Goal: Subscribe to service/newsletter

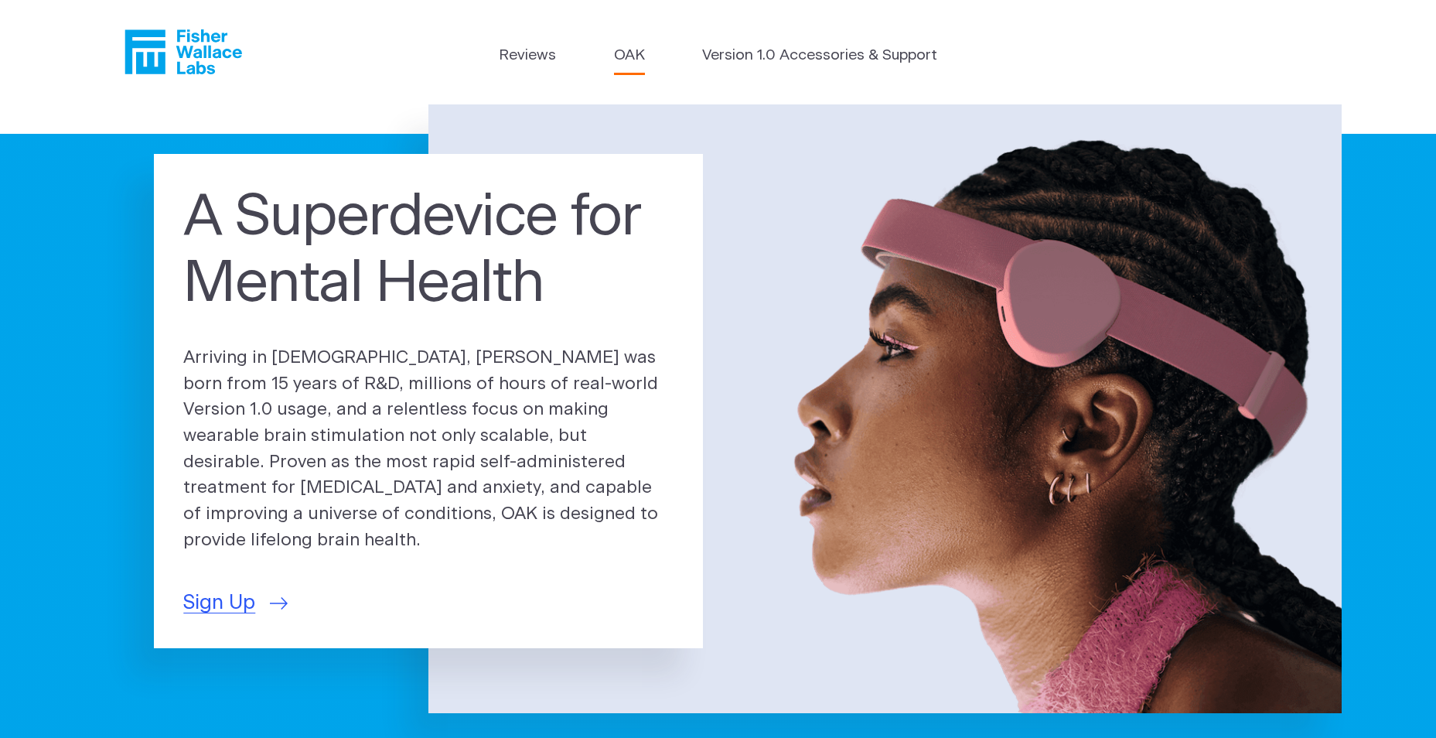
click at [627, 55] on link "OAK" at bounding box center [629, 56] width 31 height 22
click at [846, 56] on link "Version 1.0 Accessories & Support" at bounding box center [819, 56] width 235 height 22
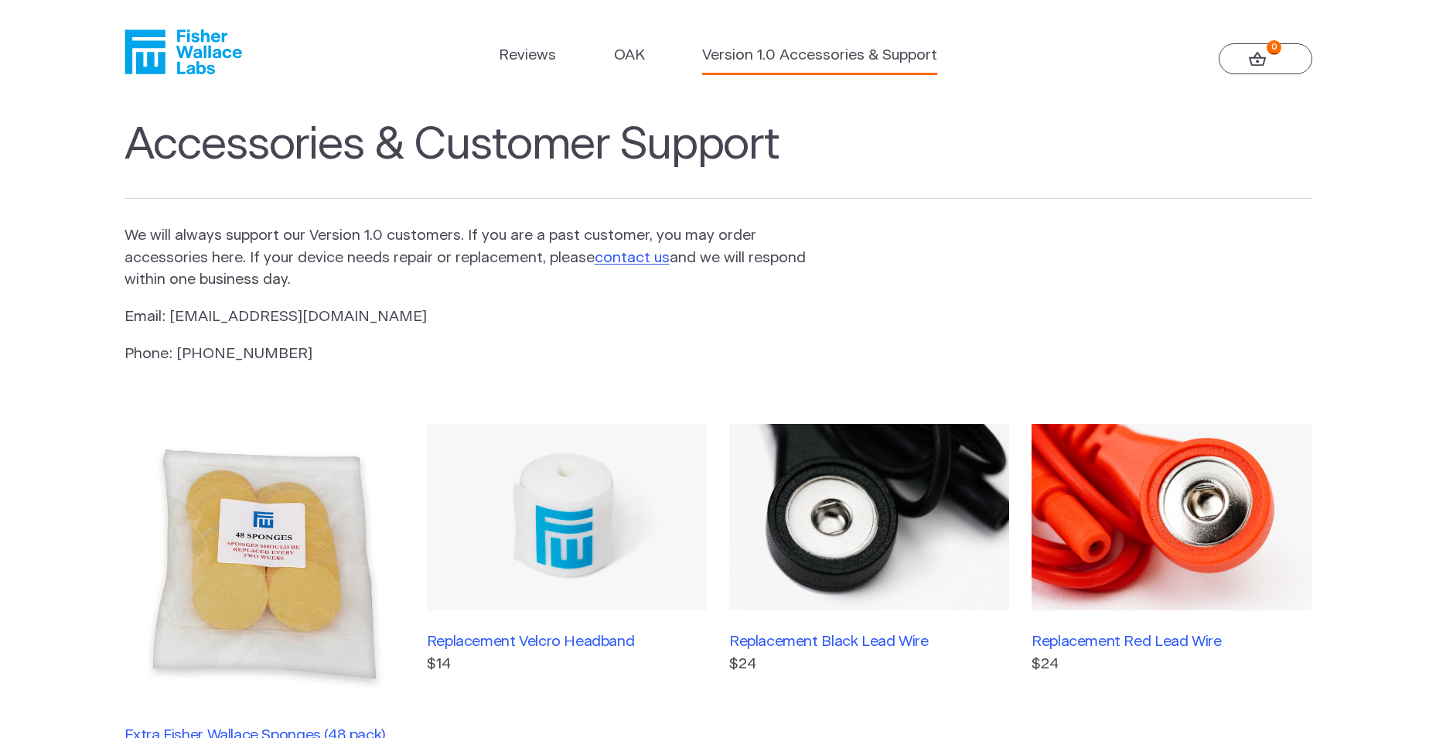
click at [1249, 58] on icon at bounding box center [1258, 59] width 18 height 15
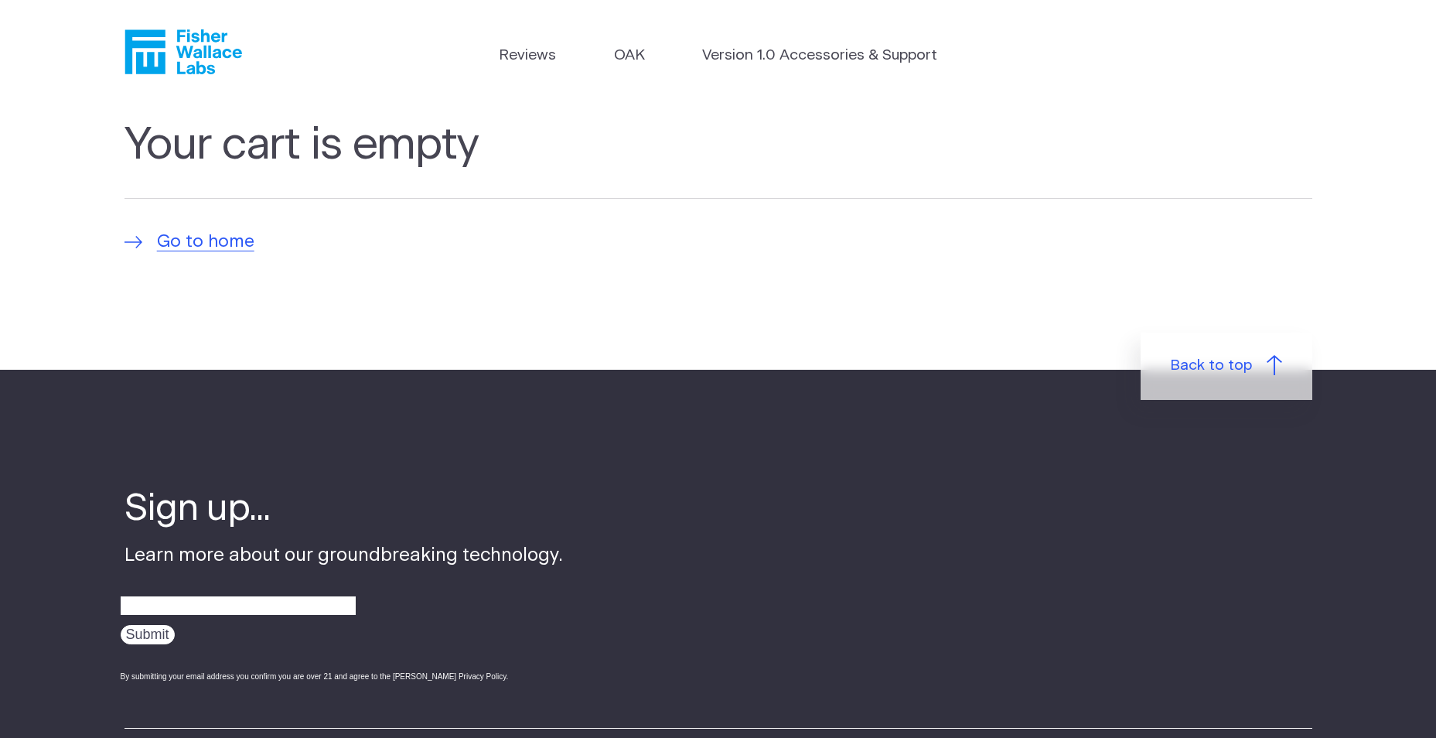
click at [227, 56] on icon "Fisher Wallace" at bounding box center [183, 51] width 118 height 45
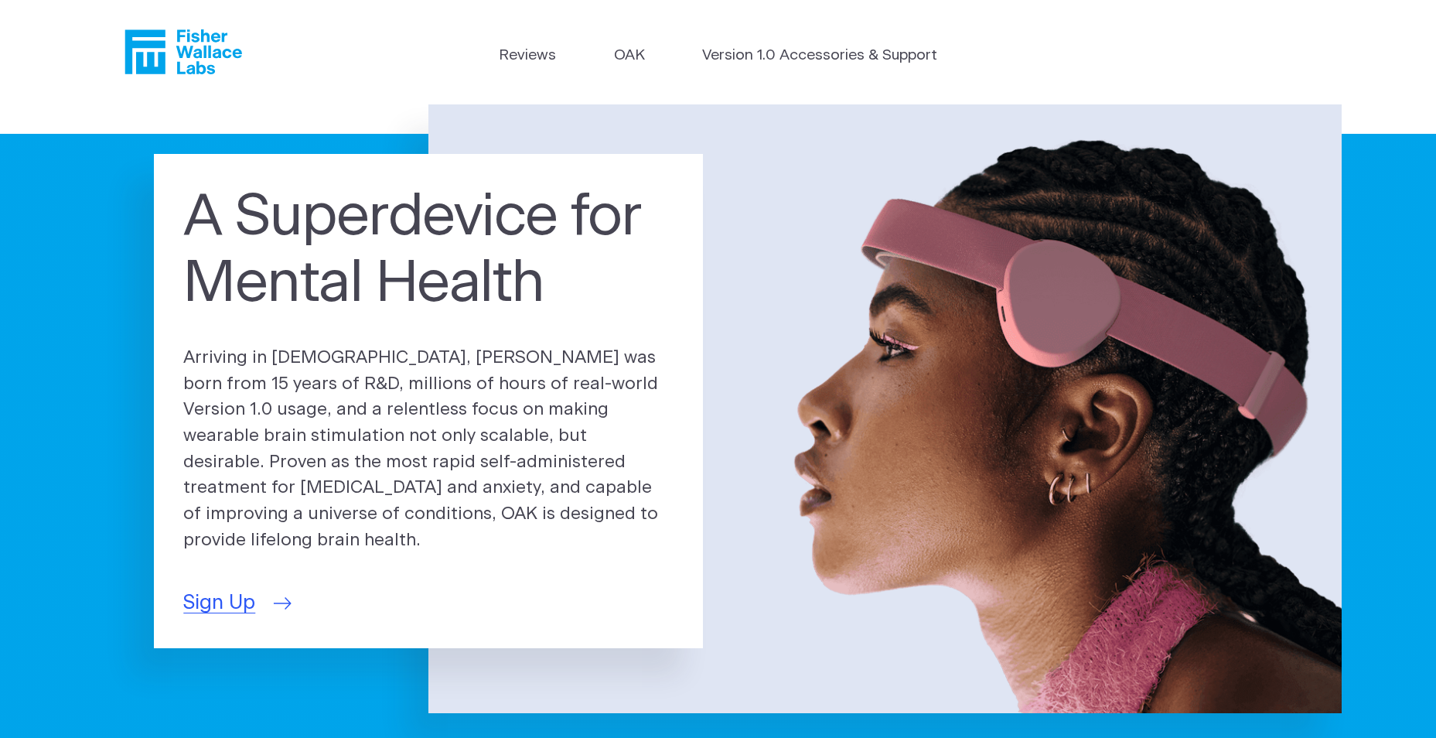
click at [220, 594] on span "Sign Up" at bounding box center [219, 603] width 72 height 30
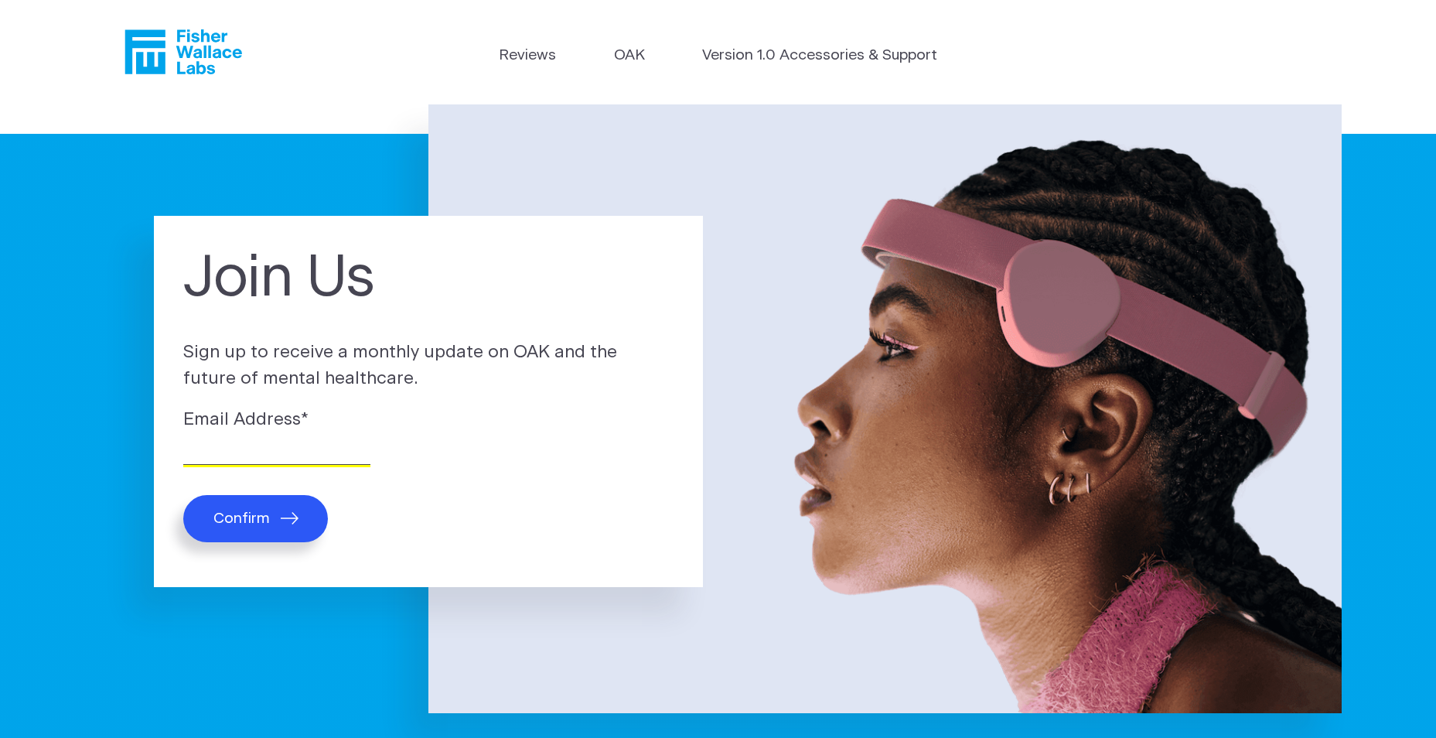
click at [223, 462] on input "Email Address *" at bounding box center [276, 453] width 187 height 24
type input "mtsurgeon@comcast.net"
click at [250, 533] on button "Confirm" at bounding box center [255, 518] width 145 height 47
